Goal: Task Accomplishment & Management: Use online tool/utility

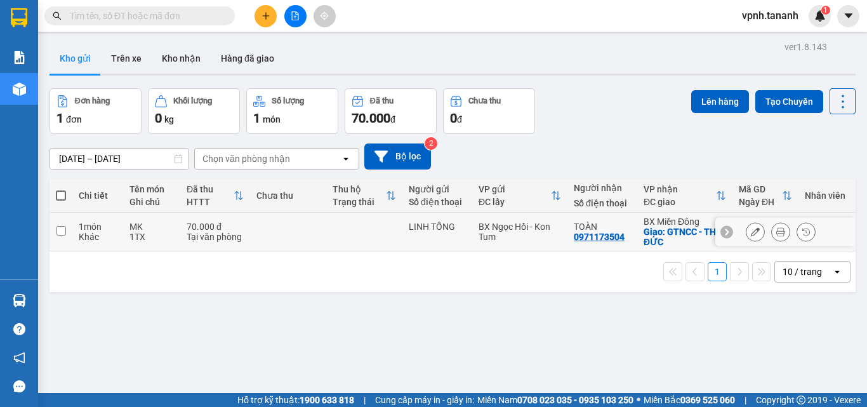
drag, startPoint x: 65, startPoint y: 222, endPoint x: 66, endPoint y: 230, distance: 8.3
click at [66, 226] on td at bounding box center [60, 232] width 23 height 39
checkbox input "true"
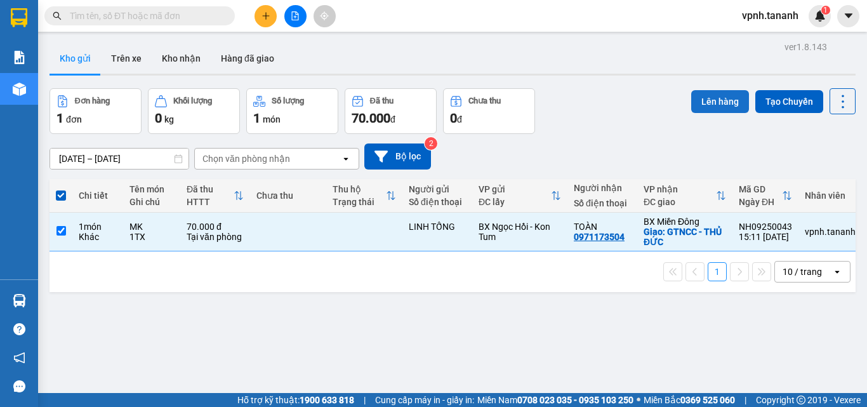
click at [704, 106] on button "Lên hàng" at bounding box center [720, 101] width 58 height 23
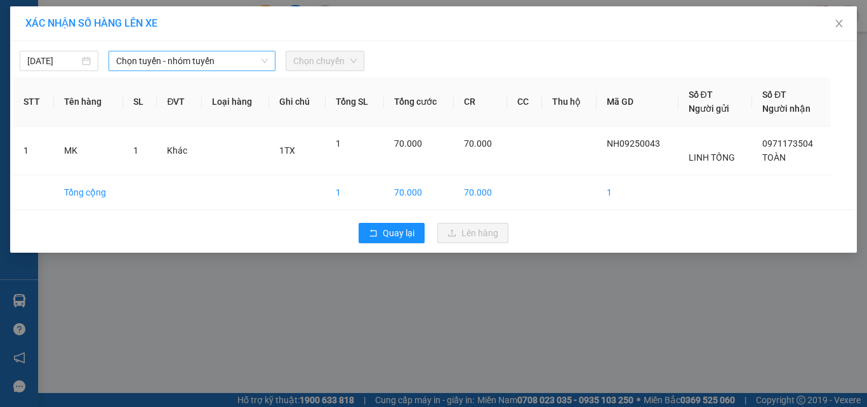
click at [207, 62] on span "Chọn tuyến - nhóm tuyến" at bounding box center [192, 60] width 152 height 19
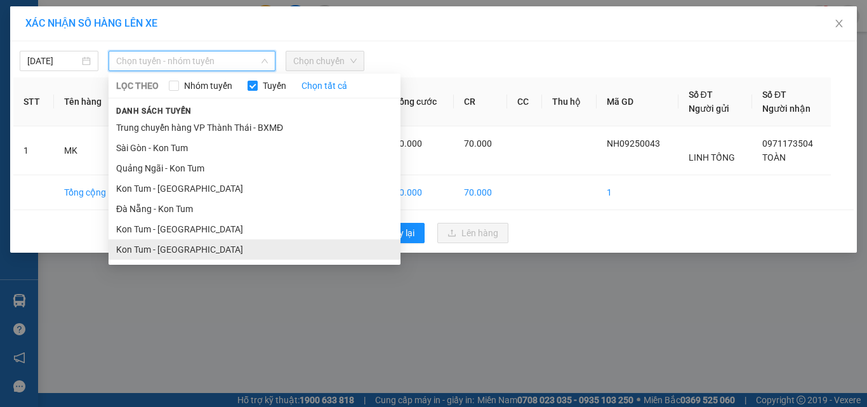
click at [201, 252] on li "Kon Tum - [GEOGRAPHIC_DATA]" at bounding box center [254, 249] width 292 height 20
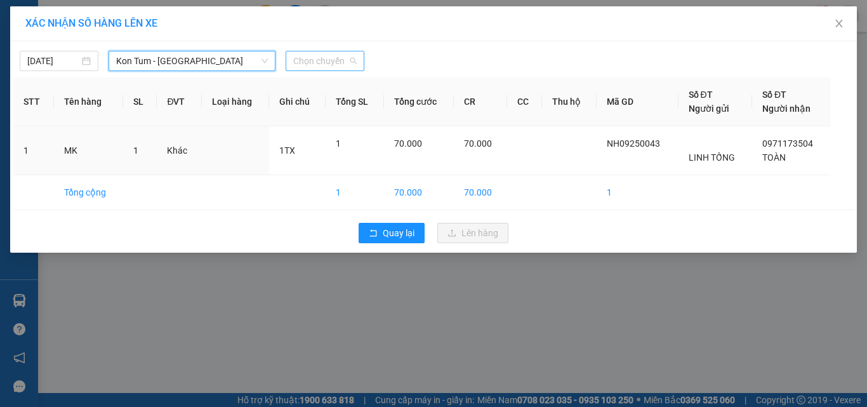
click at [308, 61] on span "Chọn chuyến" at bounding box center [324, 60] width 63 height 19
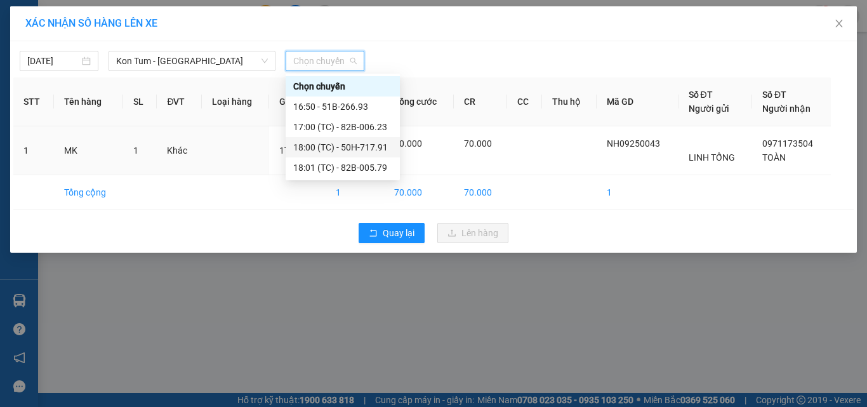
click at [378, 140] on div "18:00 (TC) - 50H-717.91" at bounding box center [342, 147] width 99 height 14
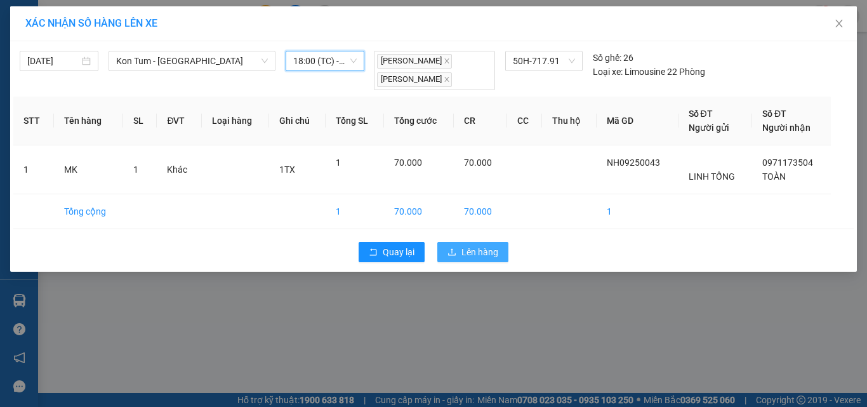
click at [462, 256] on span "Lên hàng" at bounding box center [479, 252] width 37 height 14
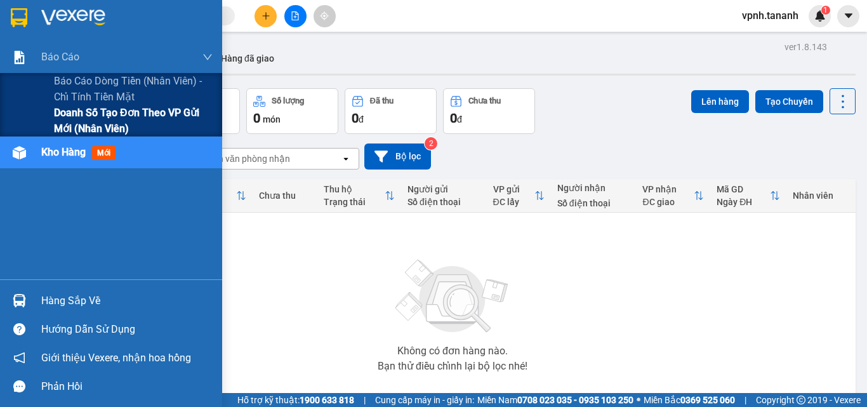
click at [74, 131] on span "Doanh số tạo đơn theo VP gửi mới (nhân viên)" at bounding box center [133, 121] width 159 height 32
